Goal: Task Accomplishment & Management: Use online tool/utility

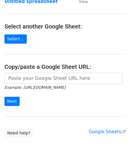
scroll to position [59, 0]
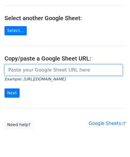
click at [34, 74] on input "url" at bounding box center [63, 70] width 118 height 11
paste input "https://docs.google.com/spreadsheets/d/1bRSAEWKQ6FwrblUgOK5A92uX1rgrTzwFMcjCAt2…"
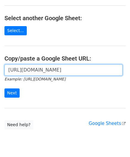
scroll to position [0, 132]
type input "https://docs.google.com/spreadsheets/d/1bRSAEWKQ6FwrblUgOK5A92uX1rgrTzwFMcjCAt2…"
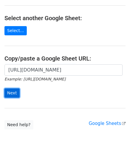
click at [11, 93] on input "Next" at bounding box center [11, 93] width 15 height 9
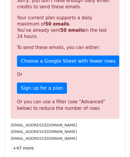
scroll to position [201, 0]
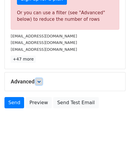
click at [39, 82] on icon at bounding box center [39, 82] width 4 height 4
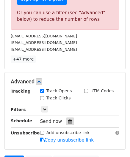
click at [67, 123] on div at bounding box center [70, 122] width 8 height 8
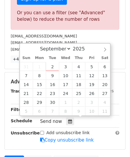
click at [51, 62] on div "Sun Mon Tue Wed Thu Fri Sat" at bounding box center [66, 58] width 92 height 8
type input "[DATE] 12:00"
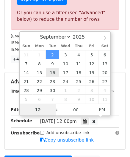
paste input "4"
type input "4"
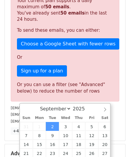
type input "[DATE] 16:00"
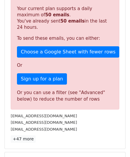
scroll to position [273, 0]
